Goal: Find specific page/section: Find specific page/section

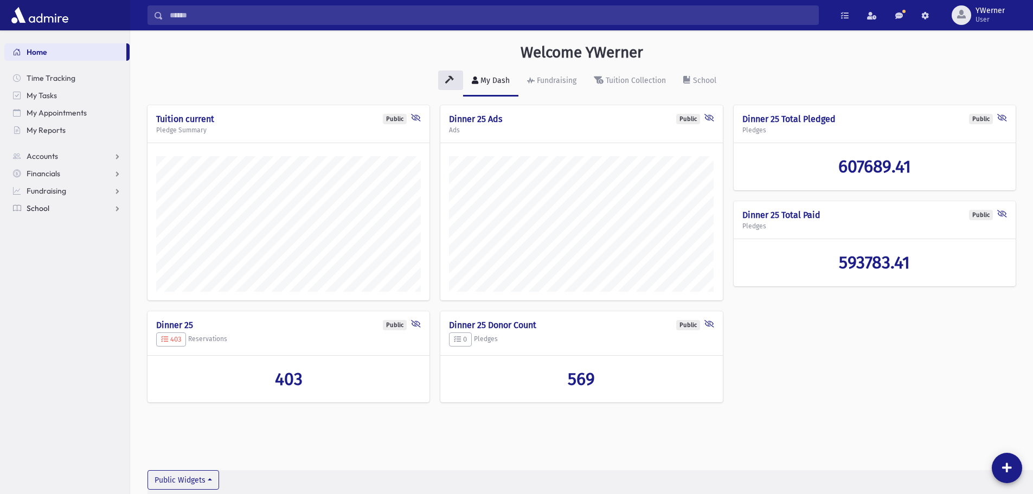
scroll to position [488, 903]
click at [53, 210] on link "School" at bounding box center [66, 208] width 125 height 17
click at [47, 221] on span "Students" at bounding box center [48, 226] width 30 height 10
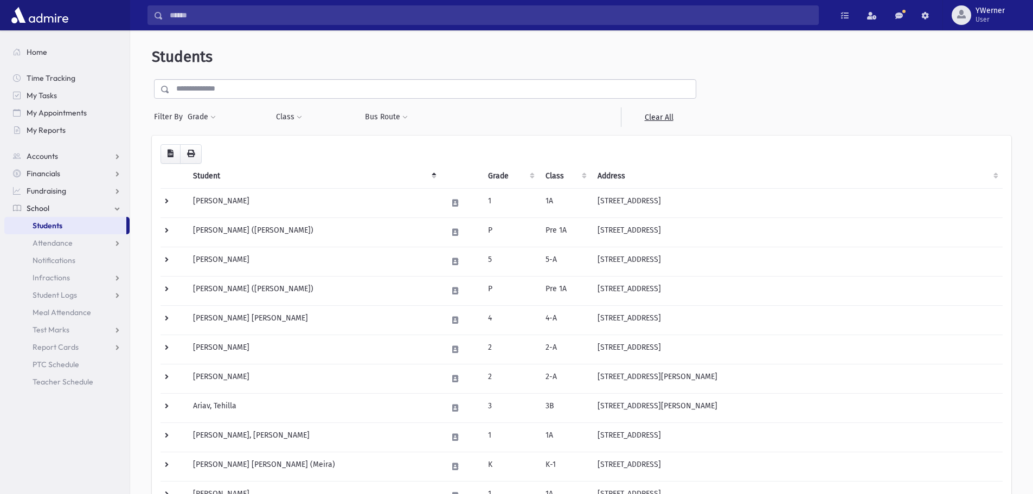
click at [218, 83] on input "text" at bounding box center [433, 89] width 526 height 20
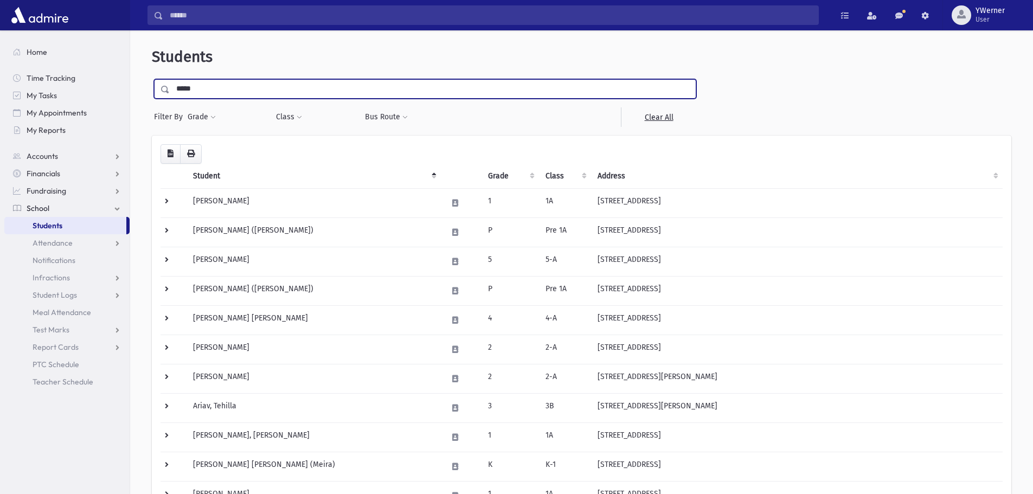
type input "*****"
click at [152, 79] on input "submit" at bounding box center [167, 86] width 30 height 15
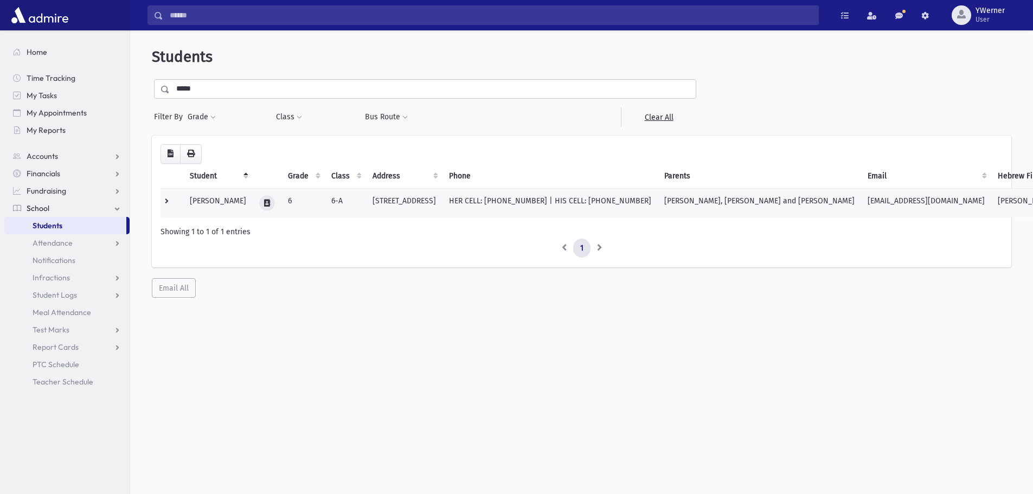
click at [270, 206] on icon at bounding box center [267, 203] width 6 height 7
click at [304, 211] on div "Select an Email Address Cancel" at bounding box center [326, 203] width 68 height 24
